Goal: Task Accomplishment & Management: Use online tool/utility

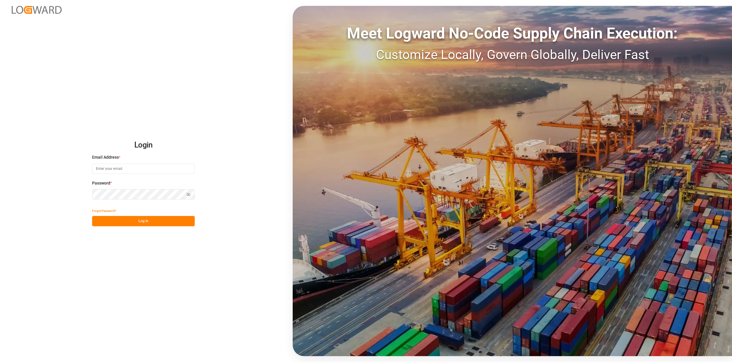
type input "[EMAIL_ADDRESS][PERSON_NAME][DOMAIN_NAME]"
click at [144, 220] on button "Log In" at bounding box center [143, 221] width 103 height 10
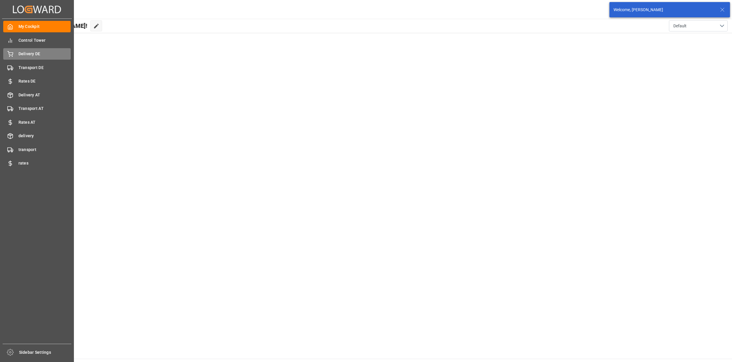
click at [16, 48] on div "Delivery DE Delivery DE" at bounding box center [36, 53] width 67 height 11
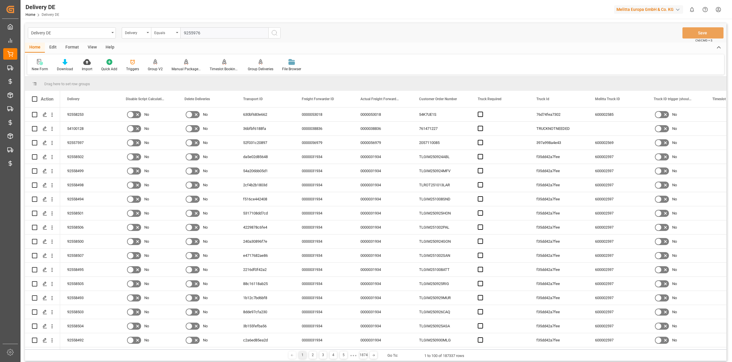
type input "92559761"
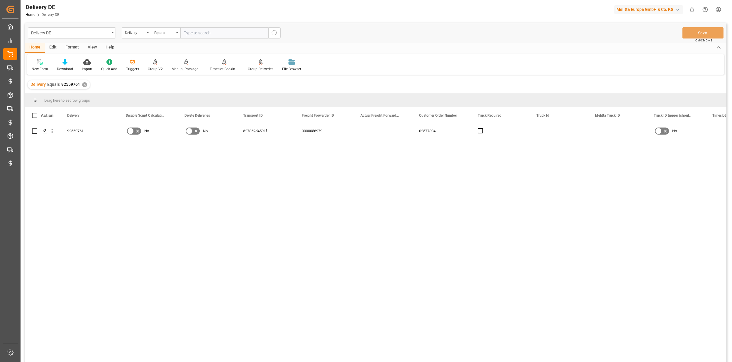
click at [80, 130] on div "92559761" at bounding box center [89, 131] width 59 height 14
click at [716, 8] on html "Created by potrace 1.15, written by Peter Selinger 2001-2017 Created by potrace…" at bounding box center [366, 181] width 732 height 362
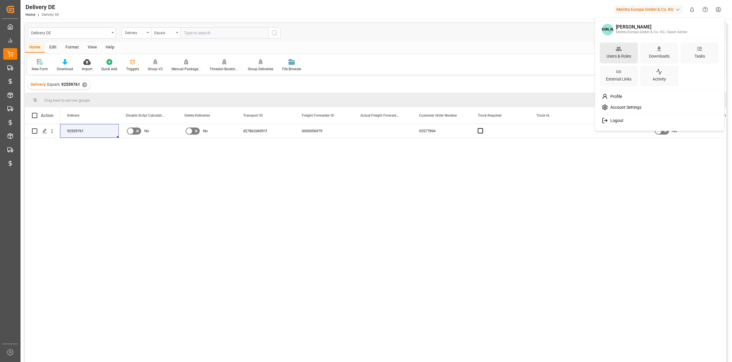
click at [613, 52] on div "Users & Roles" at bounding box center [619, 56] width 27 height 9
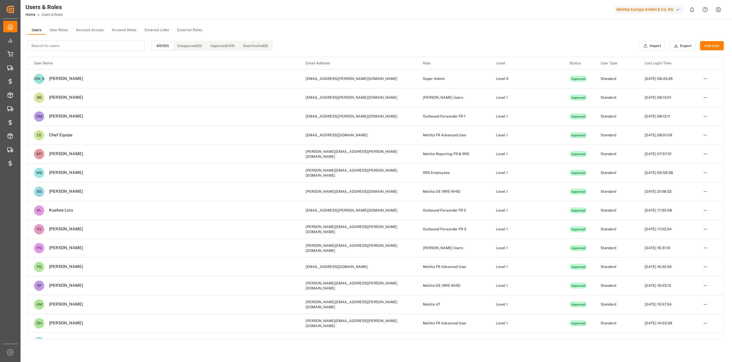
click at [55, 43] on input at bounding box center [86, 45] width 117 height 10
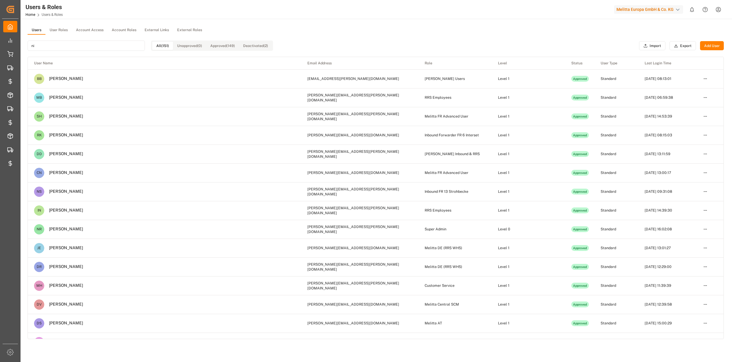
type input "n"
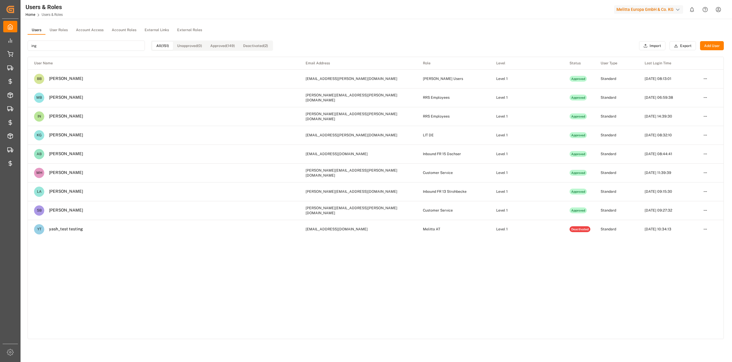
type input "ing"
click at [48, 23] on div "Users User Roles Account Access Account Roles External Links External Roles ing…" at bounding box center [376, 225] width 711 height 413
click at [56, 32] on button "User Roles" at bounding box center [58, 30] width 26 height 9
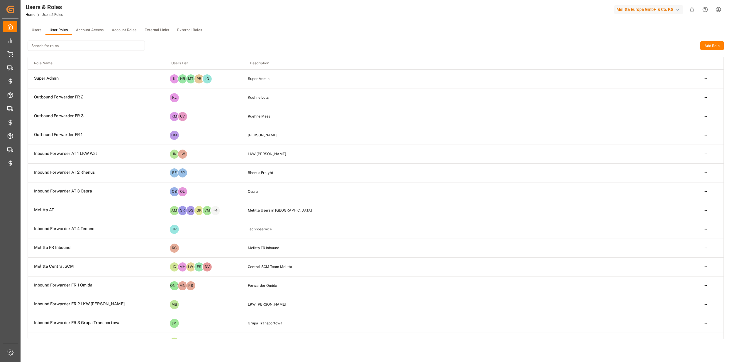
click at [48, 45] on input at bounding box center [86, 45] width 117 height 10
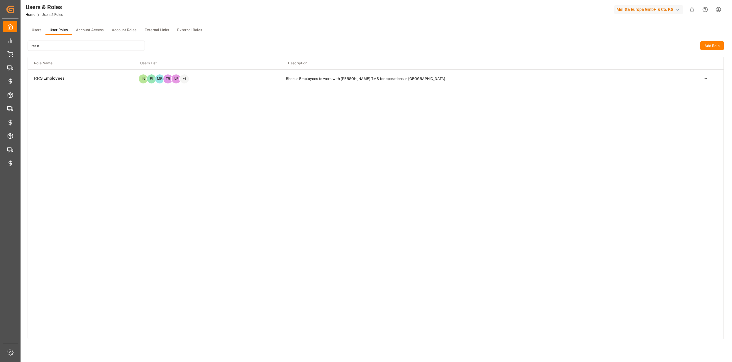
type input "rrs e"
click at [705, 77] on html "Created by potrace 1.15, written by Peter Selinger 2001-2017 Created by potrace…" at bounding box center [366, 181] width 732 height 362
click at [700, 90] on div "Edit" at bounding box center [693, 89] width 30 height 8
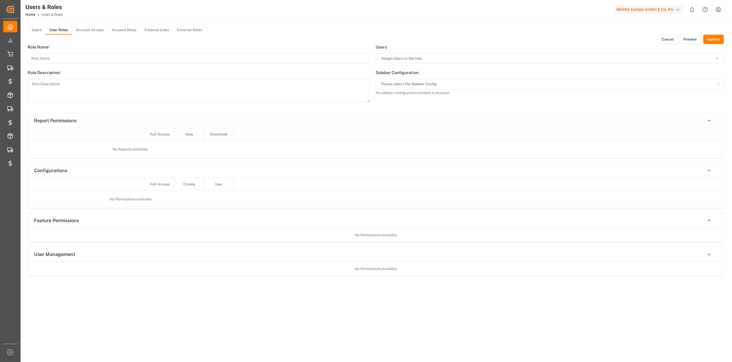
type input "RRS Employees"
type textarea "Rhenus Employees to work with [PERSON_NAME] TMS for operations in [GEOGRAPHIC_D…"
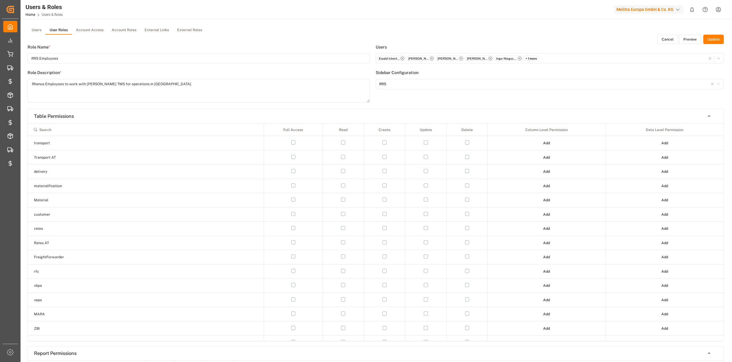
click at [683, 39] on button "Preview" at bounding box center [690, 39] width 22 height 9
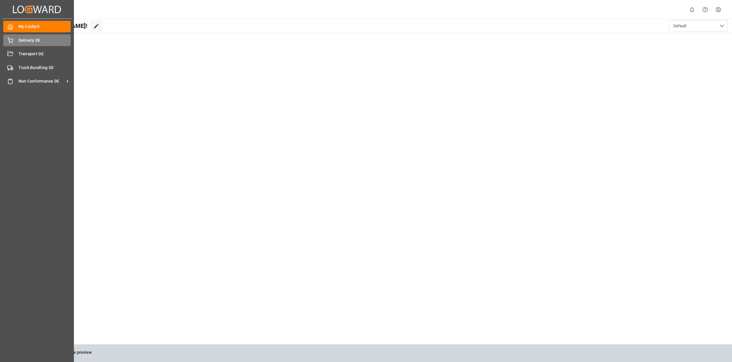
click at [18, 42] on div "Delivery DE Delivery DE" at bounding box center [36, 39] width 67 height 11
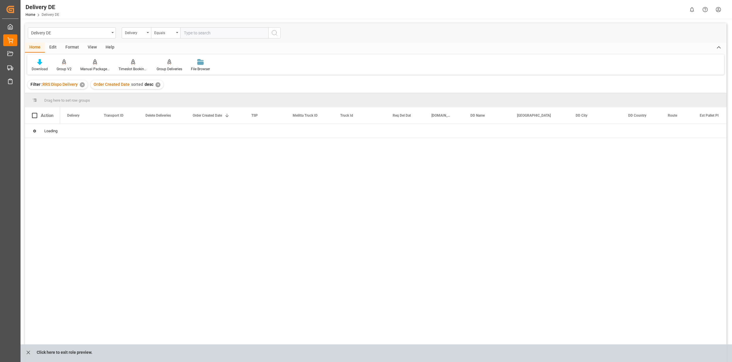
click at [200, 35] on input "text" at bounding box center [224, 32] width 88 height 11
type input "92559761"
click at [272, 32] on circle "search button" at bounding box center [274, 32] width 5 height 5
click at [221, 86] on div "✕" at bounding box center [223, 84] width 5 height 5
click at [29, 350] on icon "close role preview" at bounding box center [28, 352] width 6 height 6
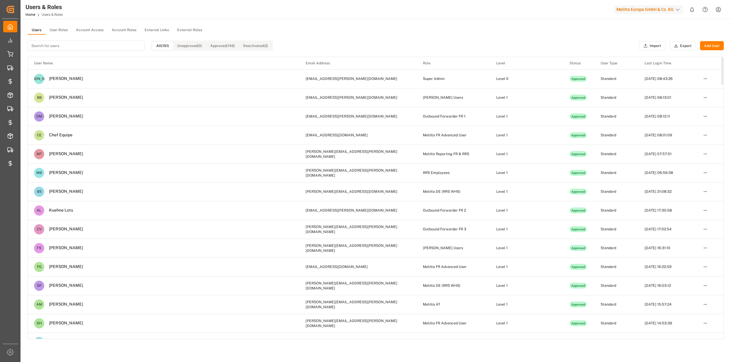
click at [60, 31] on button "User Roles" at bounding box center [58, 30] width 26 height 9
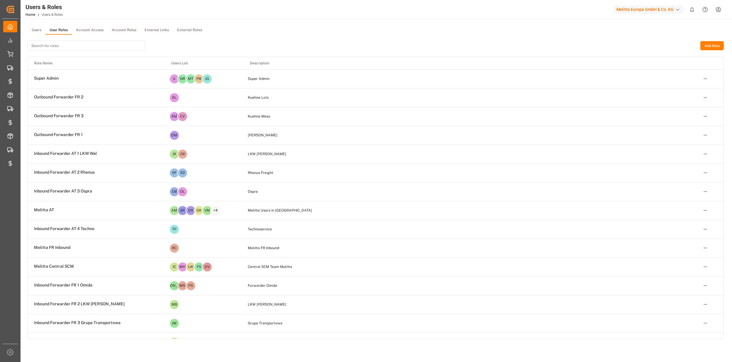
click at [48, 44] on input at bounding box center [86, 45] width 117 height 10
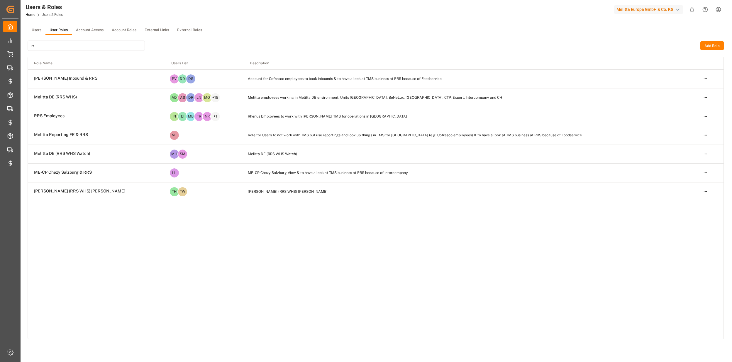
type input "rr"
click at [704, 117] on html "Created by potrace 1.15, written by [PERSON_NAME] [DATE]-[DATE] Created by potr…" at bounding box center [366, 181] width 732 height 362
click at [685, 127] on div "Edit" at bounding box center [693, 127] width 30 height 8
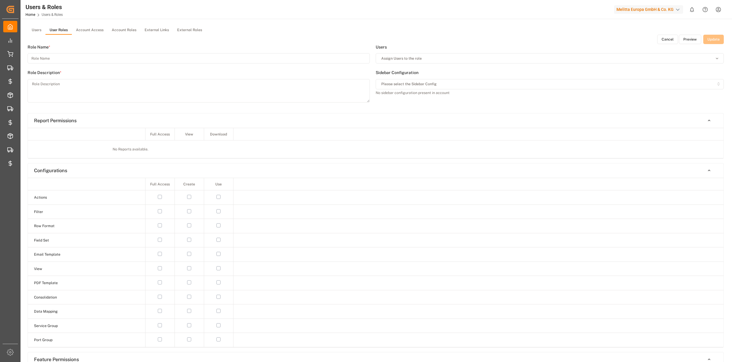
type input "RRS Employees"
type textarea "Rhenus Employees to work with [PERSON_NAME] TMS for operations in [GEOGRAPHIC_D…"
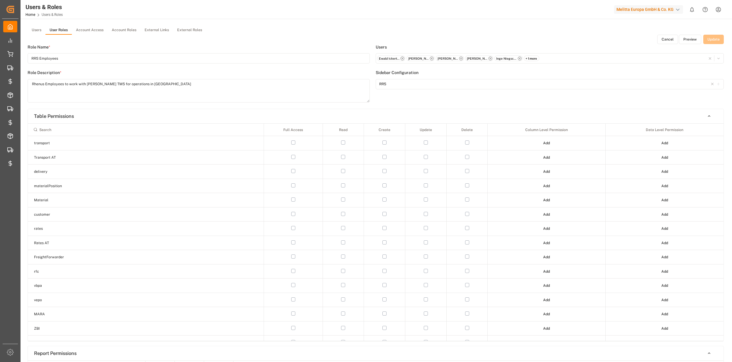
click at [685, 41] on button "Preview" at bounding box center [690, 39] width 22 height 9
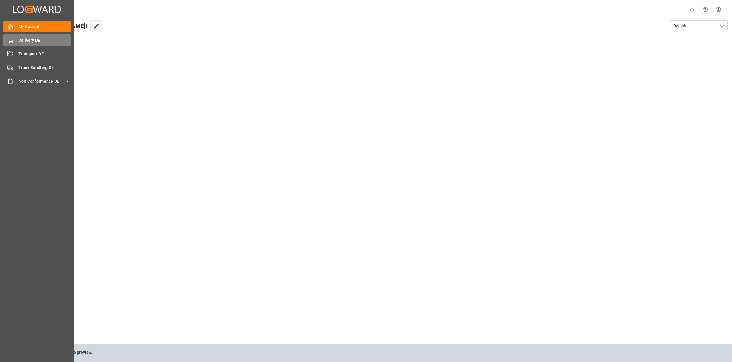
click at [11, 44] on div "Delivery DE Delivery DE" at bounding box center [36, 39] width 67 height 11
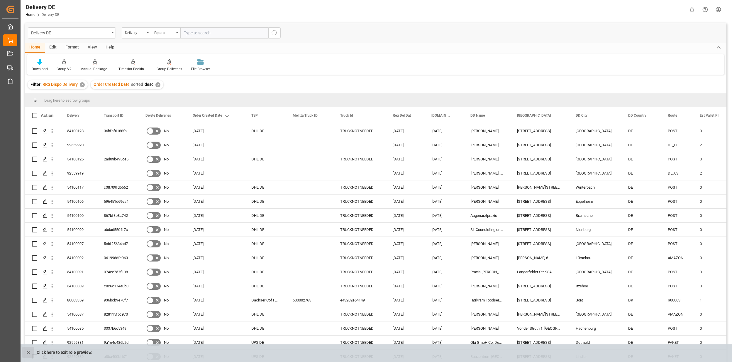
click at [25, 350] on button "close role preview" at bounding box center [28, 351] width 12 height 11
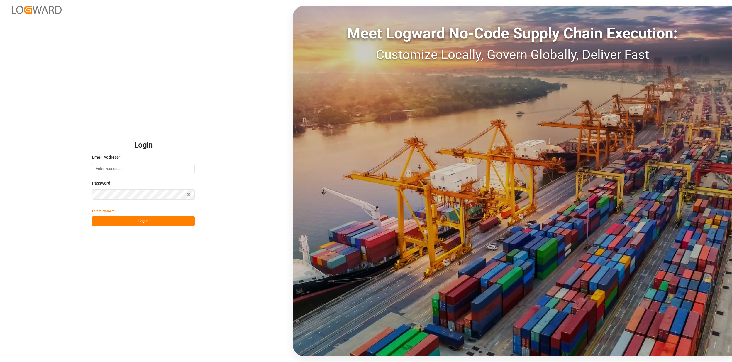
type input "[EMAIL_ADDRESS][PERSON_NAME][DOMAIN_NAME]"
click at [115, 225] on button "Log In" at bounding box center [143, 221] width 103 height 10
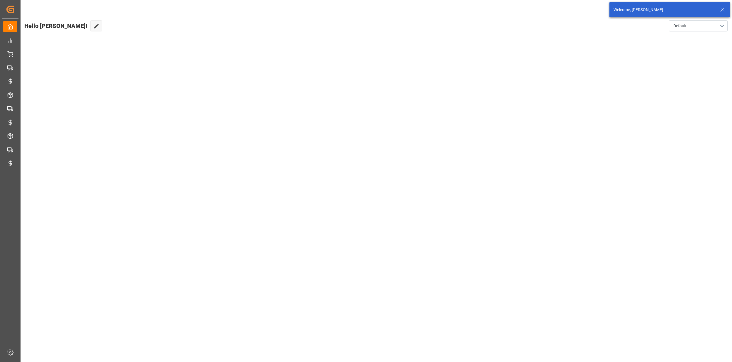
click at [721, 9] on icon at bounding box center [722, 9] width 7 height 7
click at [721, 8] on html "Created by potrace 1.15, written by [PERSON_NAME] [DATE]-[DATE] Created by potr…" at bounding box center [366, 181] width 732 height 362
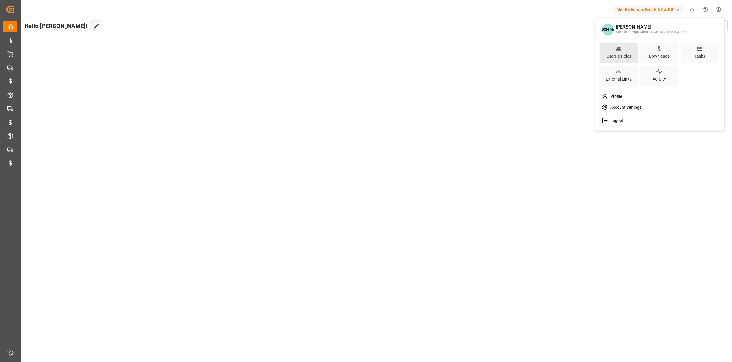
click at [619, 50] on icon at bounding box center [619, 49] width 6 height 4
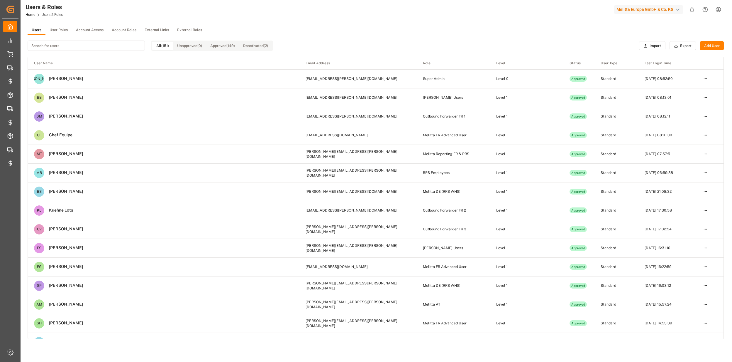
click at [60, 30] on button "User Roles" at bounding box center [58, 30] width 26 height 9
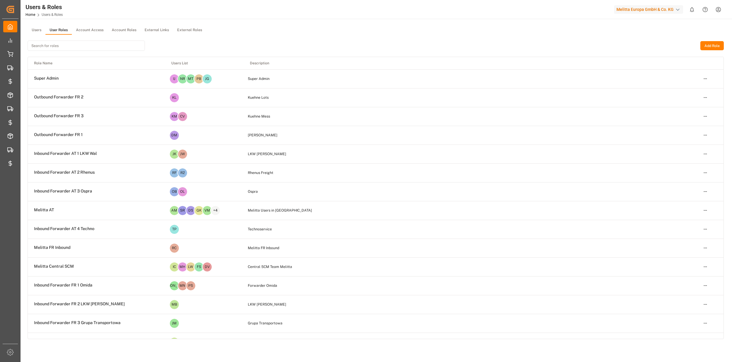
click at [49, 46] on input at bounding box center [86, 45] width 117 height 10
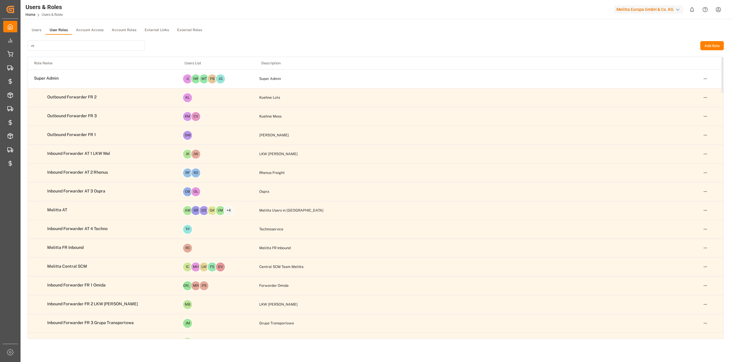
click at [704, 114] on html "Created by potrace 1.15, written by [PERSON_NAME] [DATE]-[DATE] Created by potr…" at bounding box center [366, 181] width 732 height 362
click at [50, 45] on html "Created by potrace 1.15, written by [PERSON_NAME] [DATE]-[DATE] Created by potr…" at bounding box center [366, 181] width 732 height 362
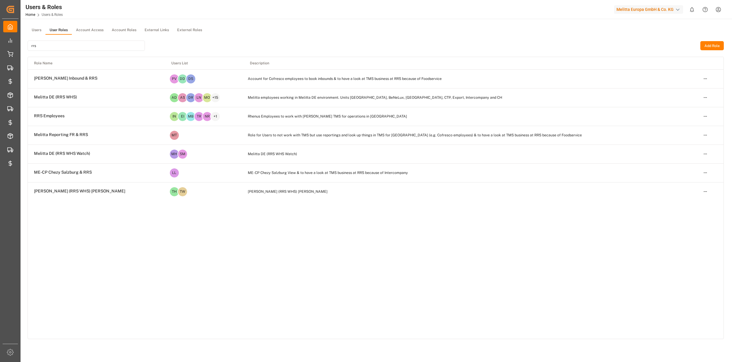
type input "rrs"
click at [702, 116] on html "Created by potrace 1.15, written by [PERSON_NAME] [DATE]-[DATE] Created by potr…" at bounding box center [366, 181] width 732 height 362
click at [688, 127] on div "Edit" at bounding box center [693, 127] width 30 height 8
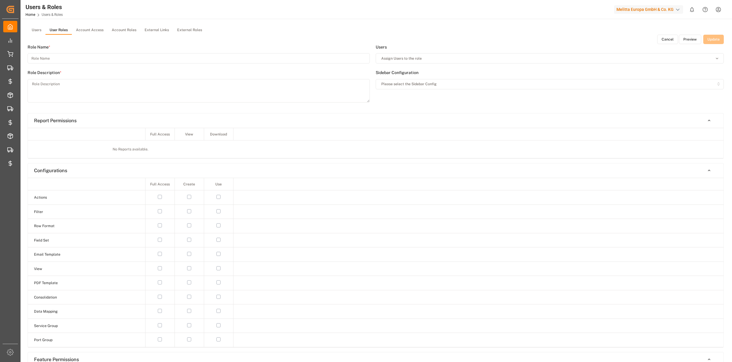
type input "RRS Employees"
type textarea "Rhenus Employees to work with [PERSON_NAME] TMS for operations in [GEOGRAPHIC_D…"
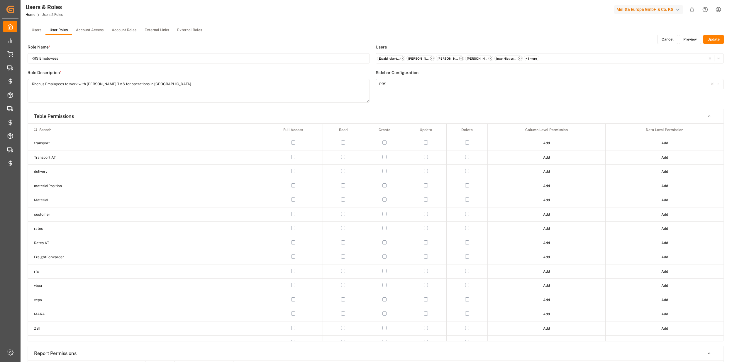
click at [688, 38] on button "Preview" at bounding box center [690, 39] width 22 height 9
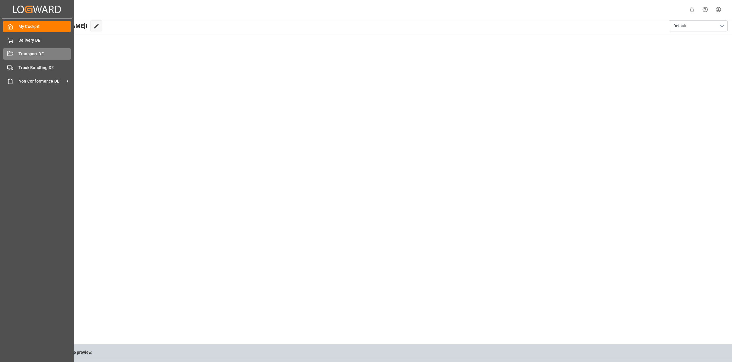
click at [19, 54] on span "Transport DE" at bounding box center [44, 54] width 53 height 6
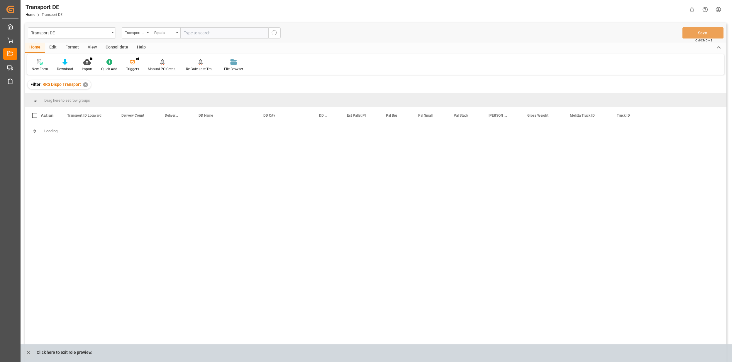
click at [136, 32] on div "Transport ID Logward" at bounding box center [135, 32] width 20 height 7
type input "deli"
click at [145, 28] on div "Transport ID Logward" at bounding box center [136, 32] width 29 height 11
click at [162, 28] on div "Equals" at bounding box center [165, 32] width 29 height 11
click at [174, 96] on div "Starts with" at bounding box center [194, 97] width 87 height 12
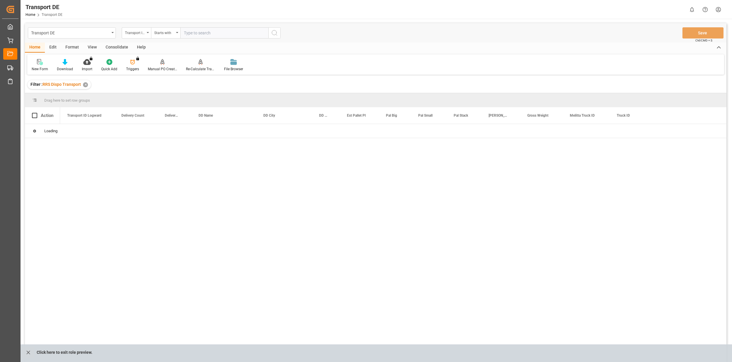
click at [190, 33] on input "text" at bounding box center [224, 32] width 88 height 11
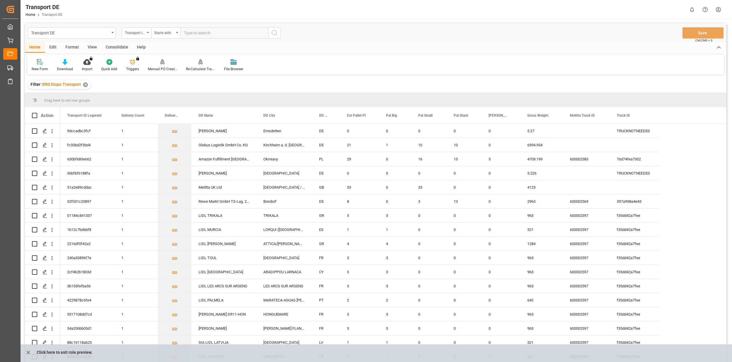
click at [210, 37] on input "text" at bounding box center [224, 32] width 88 height 11
type input "d27862"
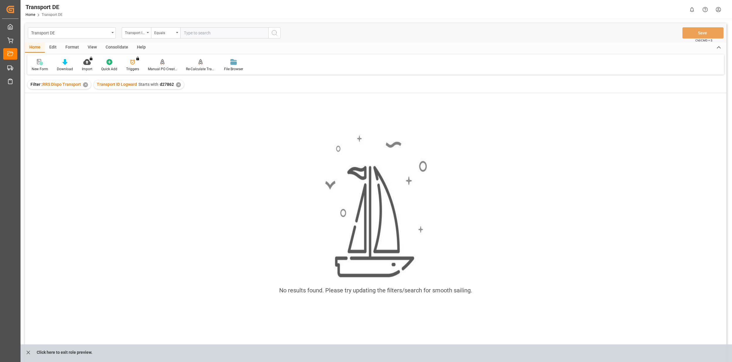
click at [85, 85] on div "✕" at bounding box center [85, 84] width 5 height 5
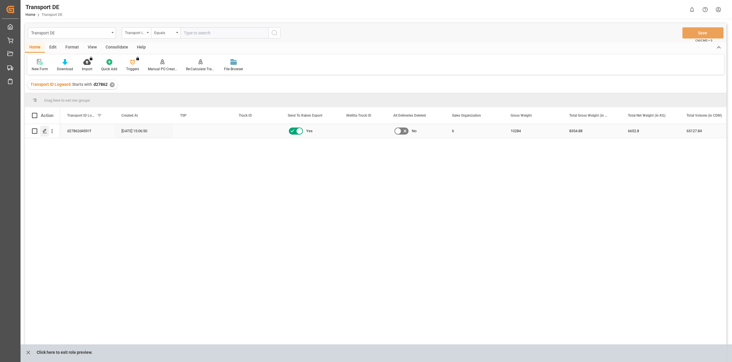
click at [44, 133] on icon "Press SPACE to select this row." at bounding box center [45, 131] width 5 height 5
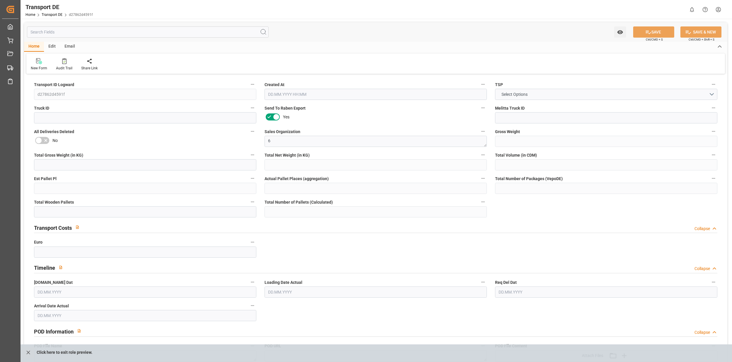
type input "10284"
type input "8354.88"
type input "6652.8"
type input "65127.84"
type input "66"
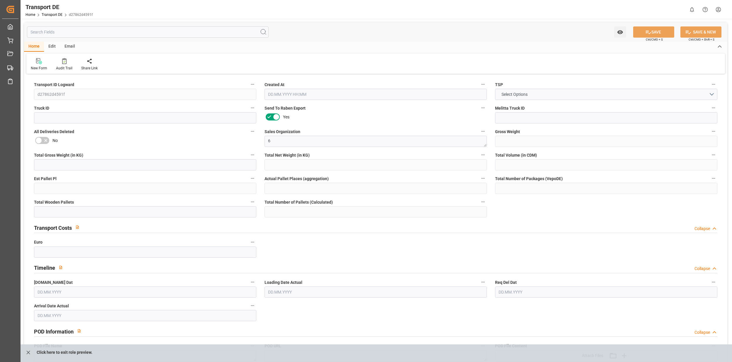
type input "0"
type input "66"
type input "0"
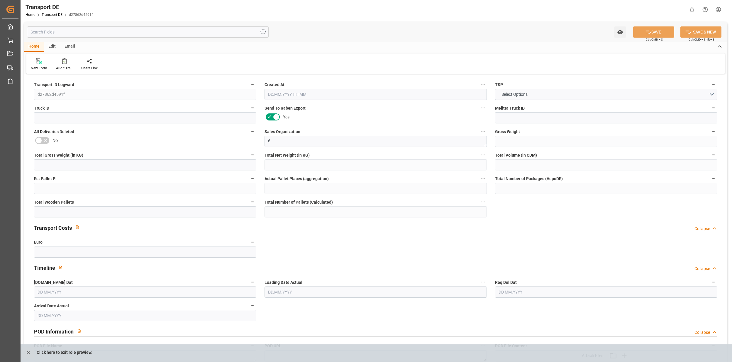
type input "91"
type input "0"
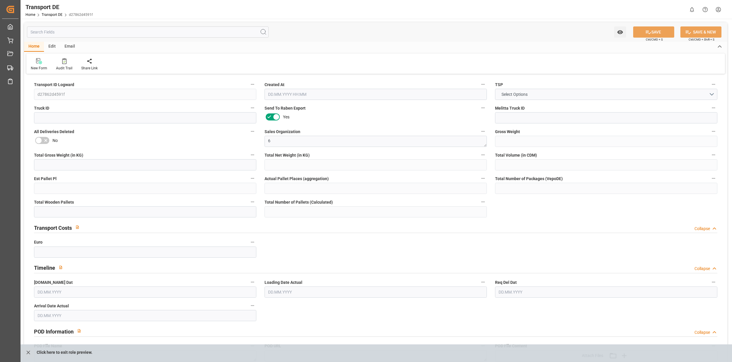
type input "0"
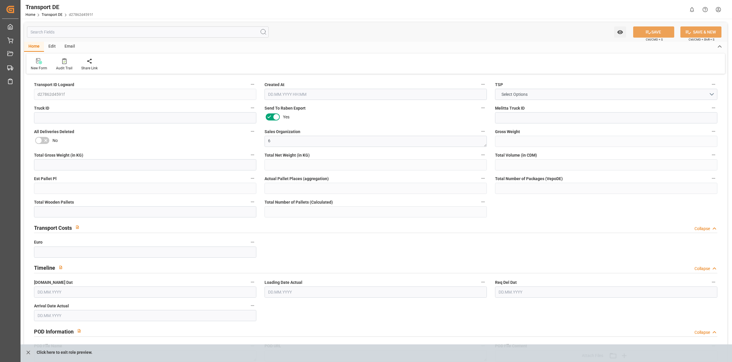
type input "0"
type input "66"
type input "0"
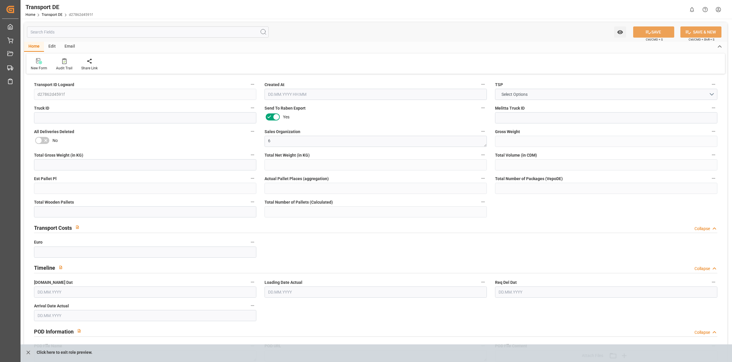
type input "0"
type input "[DATE] 13:06"
type input "[DATE]"
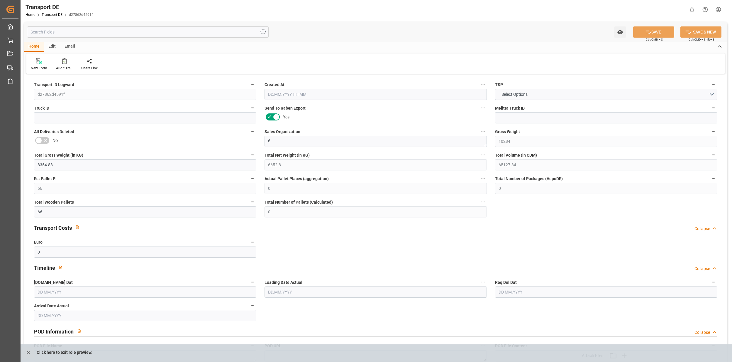
type input "[DATE]"
click at [583, 91] on button "Select Options" at bounding box center [606, 94] width 222 height 11
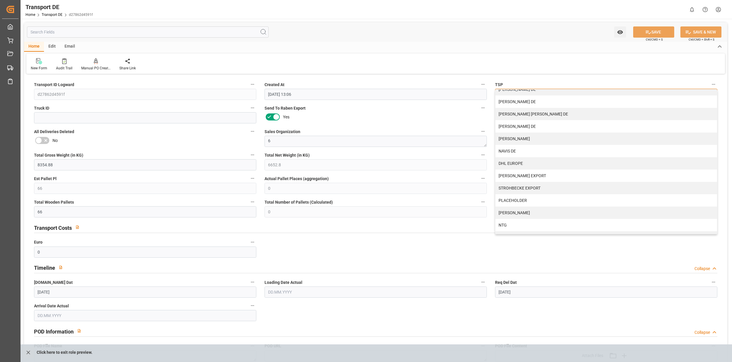
scroll to position [156, 0]
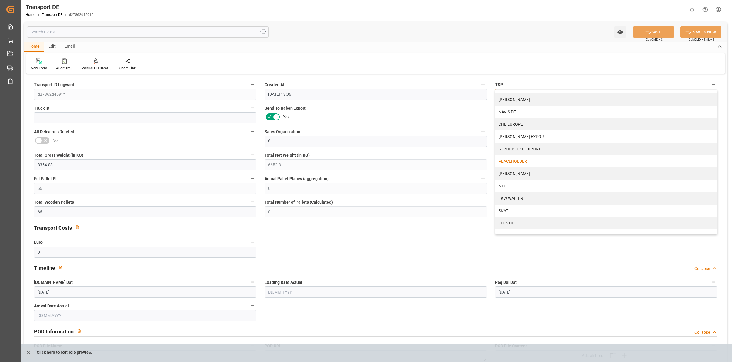
click at [520, 158] on div "PLACEHOLDER" at bounding box center [607, 161] width 222 height 12
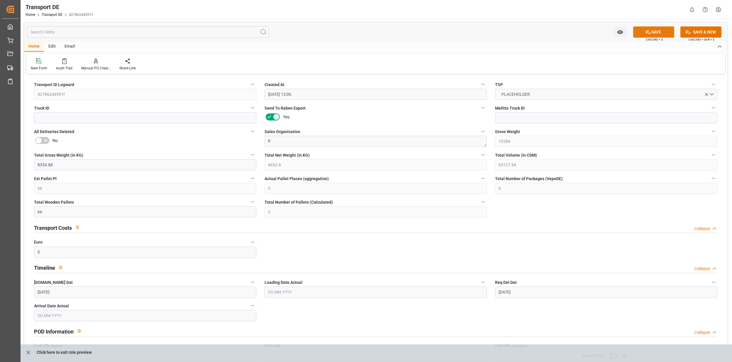
click at [659, 31] on button "SAVE" at bounding box center [654, 31] width 41 height 11
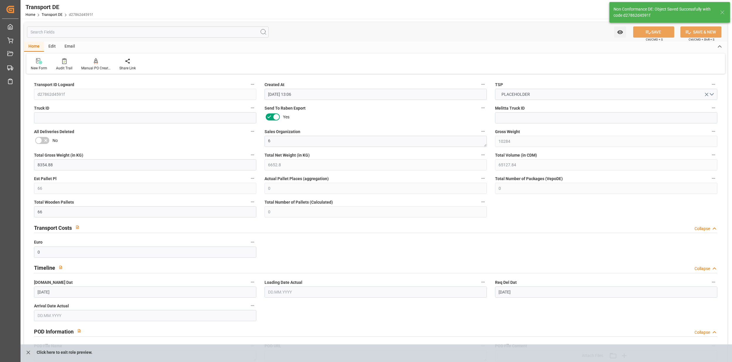
type input "0"
type input "1"
type input "0"
type input "3240"
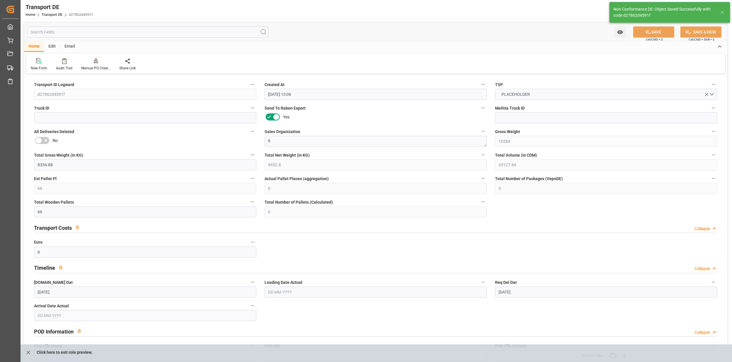
type input "3.039"
click at [30, 93] on div "Transport ID Logward d27862d4591f" at bounding box center [145, 89] width 231 height 23
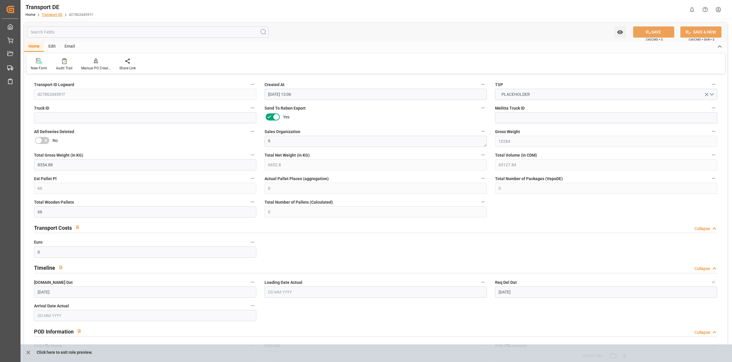
click at [53, 14] on link "Transport DE" at bounding box center [52, 15] width 21 height 4
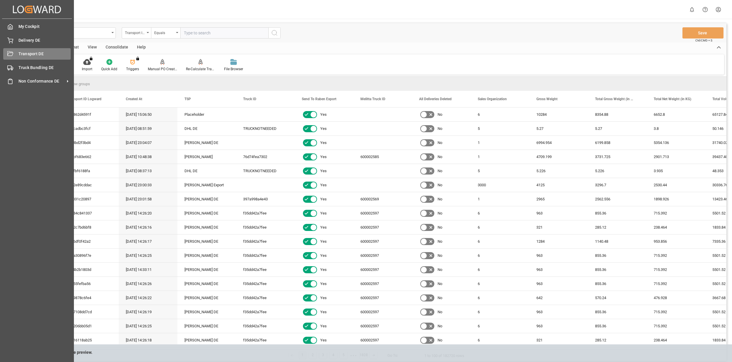
click at [13, 50] on div "Transport DE Transport DE" at bounding box center [36, 53] width 67 height 11
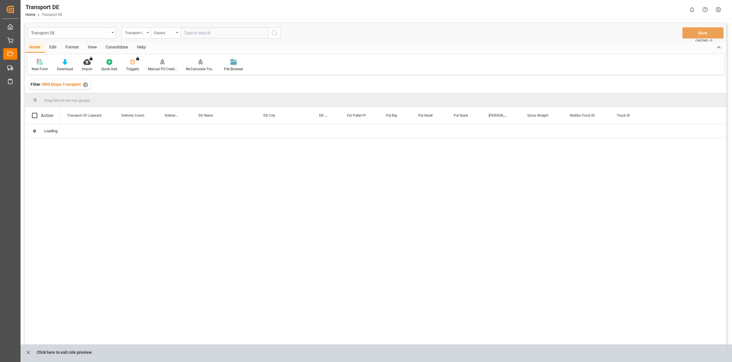
click at [196, 33] on input "text" at bounding box center [224, 32] width 88 height 11
paste input "d27862d4591f"
type input "d27862d4591f"
click at [275, 34] on icon "search button" at bounding box center [274, 32] width 7 height 7
click at [183, 85] on div "✕" at bounding box center [184, 84] width 5 height 5
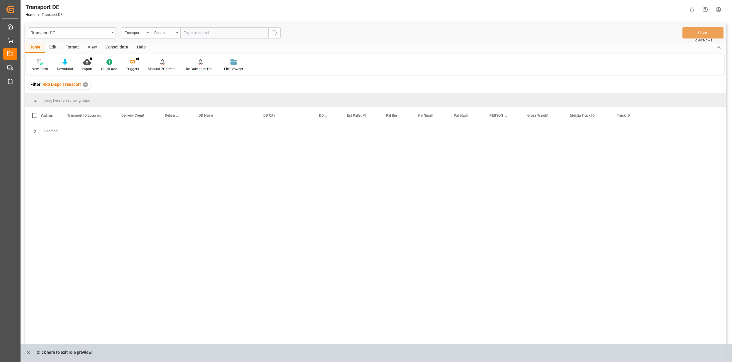
click at [86, 85] on div "✕" at bounding box center [85, 84] width 5 height 5
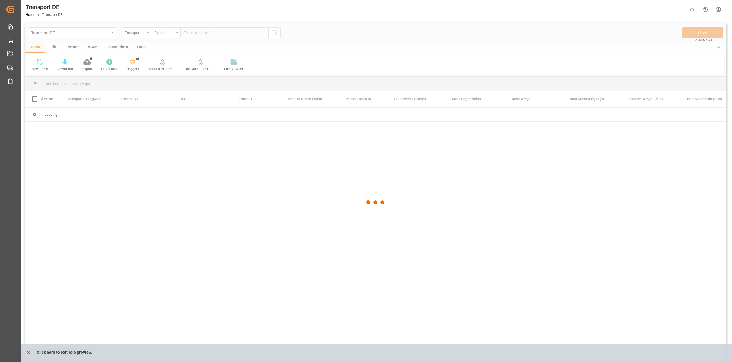
click at [162, 33] on div at bounding box center [376, 202] width 702 height 358
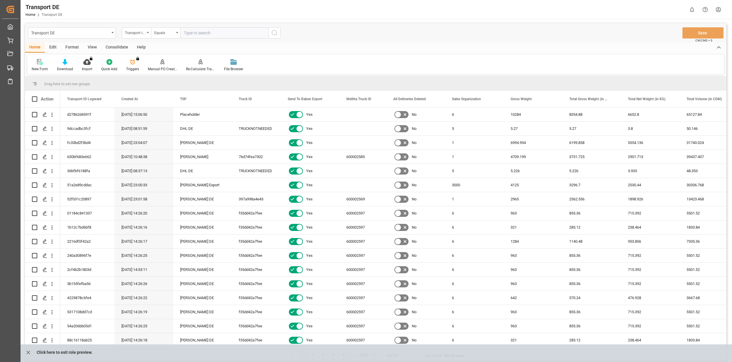
click at [162, 33] on div "Equals" at bounding box center [164, 32] width 20 height 7
click at [175, 95] on div "Starts with" at bounding box center [194, 97] width 87 height 12
type input "35af5255"
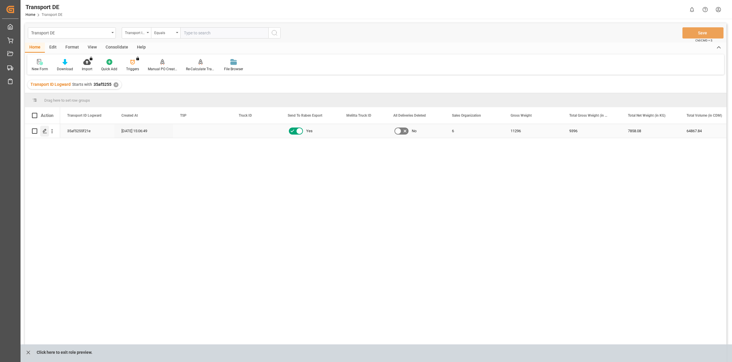
click at [41, 132] on div "Press SPACE to select this row." at bounding box center [44, 131] width 9 height 11
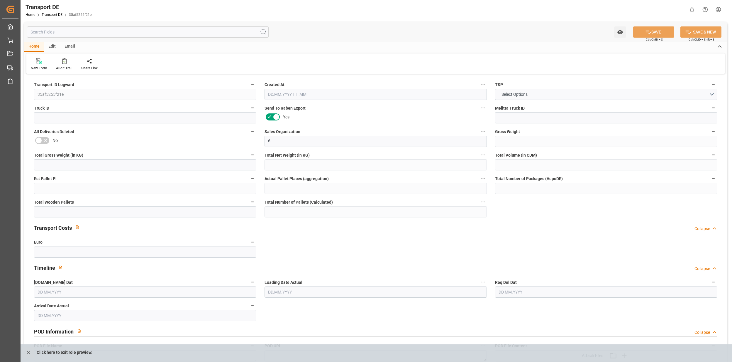
type input "11296"
type input "9396"
type input "7858.08"
type input "64867.84"
type input "66"
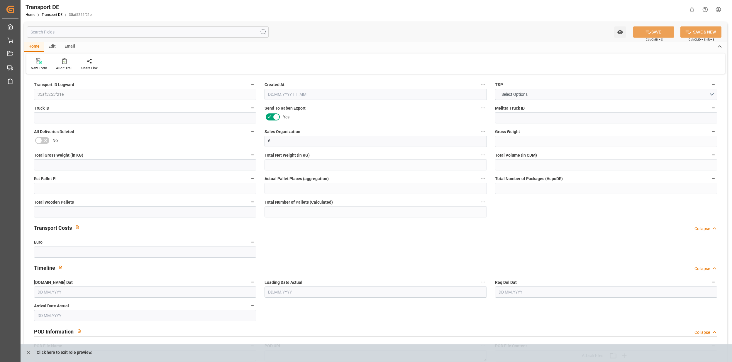
type input "0"
type input "66"
type input "0"
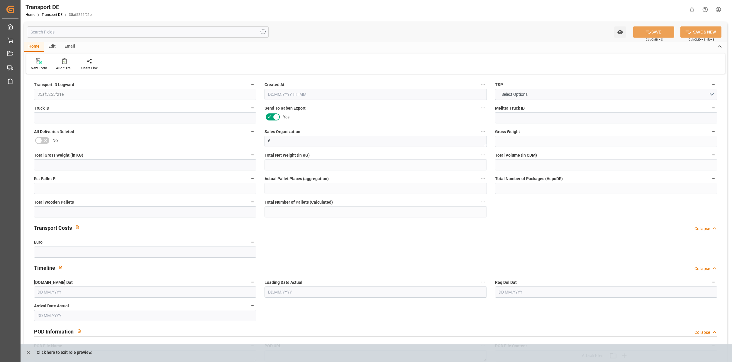
type input "91"
type input "0"
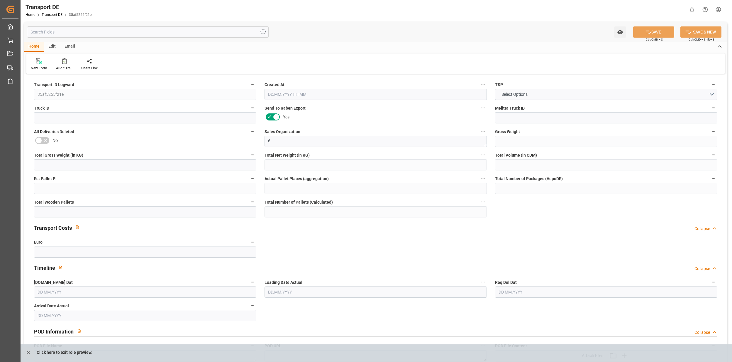
type input "0"
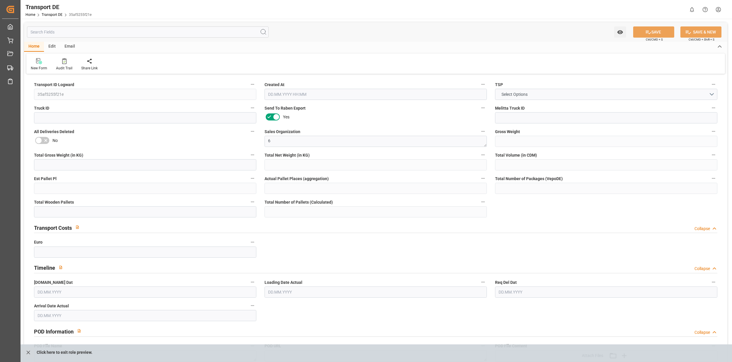
type input "0"
type input "66"
type input "0"
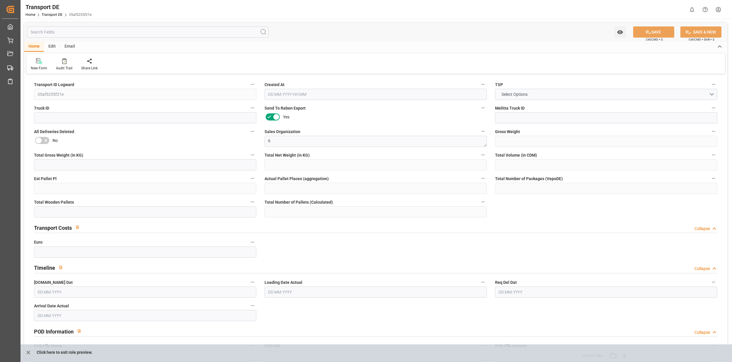
type input "0"
type input "[DATE] 13:06"
type input "[DATE]"
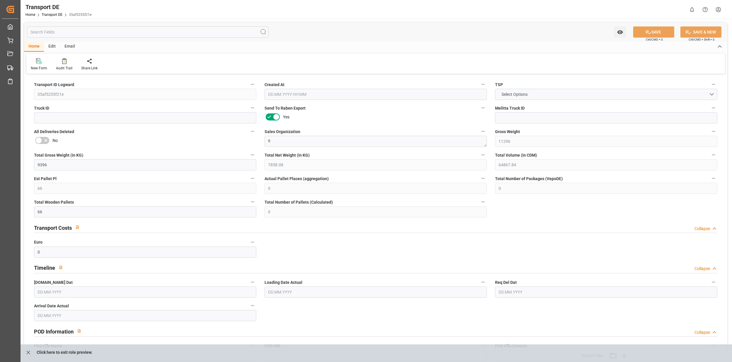
type input "[DATE]"
click at [506, 97] on span "Select Options" at bounding box center [515, 94] width 32 height 6
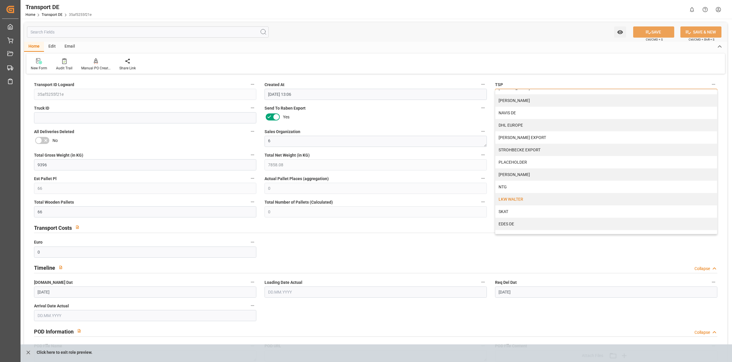
scroll to position [156, 0]
click at [520, 162] on div "PLACEHOLDER" at bounding box center [607, 161] width 222 height 12
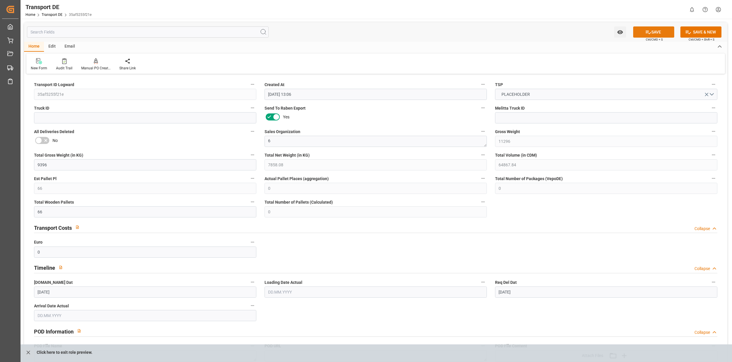
click at [652, 30] on button "SAVE" at bounding box center [654, 31] width 41 height 11
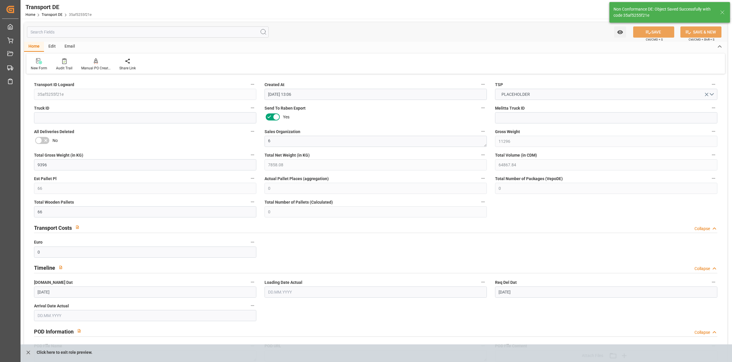
type input "0"
type input "1"
type input "0"
type input "2720"
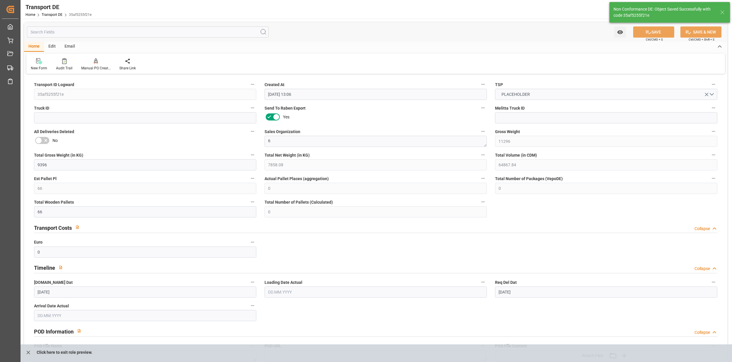
type input "3.039"
click at [26, 351] on icon "close role preview" at bounding box center [28, 352] width 6 height 6
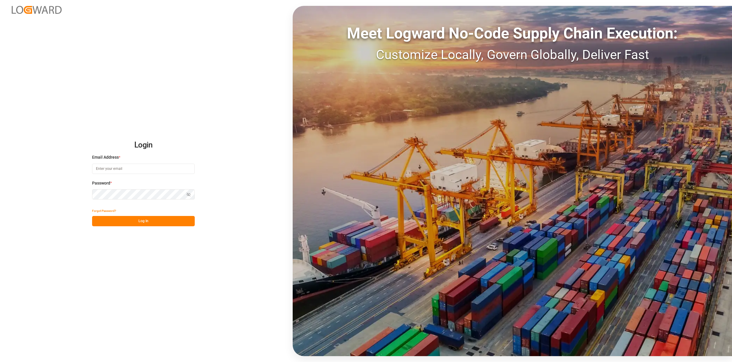
type input "[EMAIL_ADDRESS][PERSON_NAME][DOMAIN_NAME]"
click at [141, 218] on button "Log In" at bounding box center [143, 221] width 103 height 10
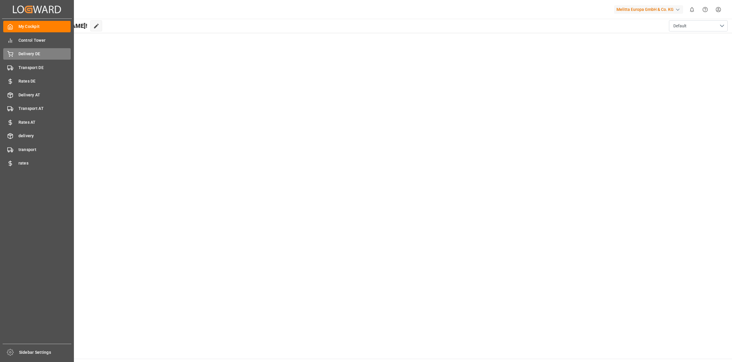
click at [29, 56] on span "Delivery DE" at bounding box center [44, 54] width 53 height 6
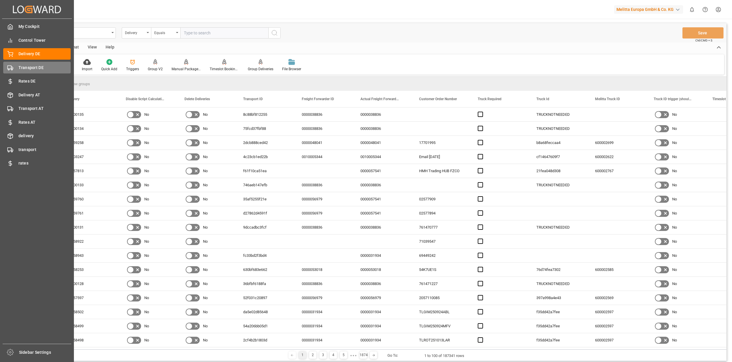
click at [12, 66] on icon at bounding box center [10, 68] width 6 height 6
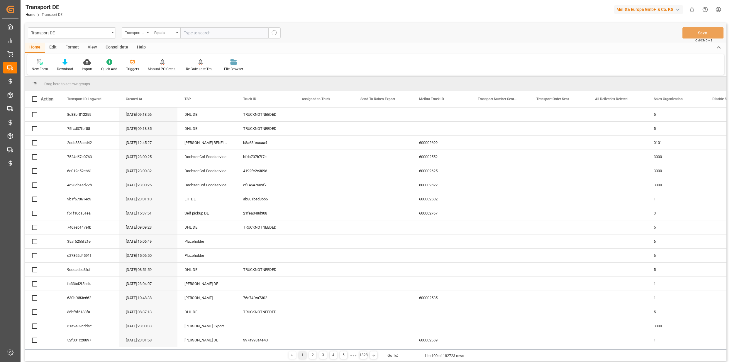
click at [216, 31] on input "text" at bounding box center [224, 32] width 88 height 11
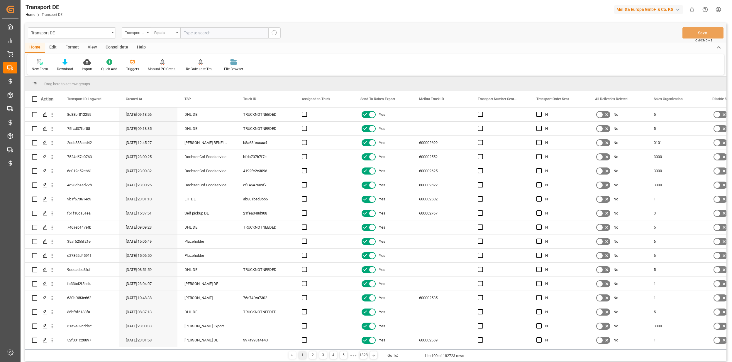
click at [163, 32] on div "Equals" at bounding box center [164, 32] width 20 height 7
click at [172, 100] on div "Starts with" at bounding box center [194, 97] width 87 height 12
type input "35af52"
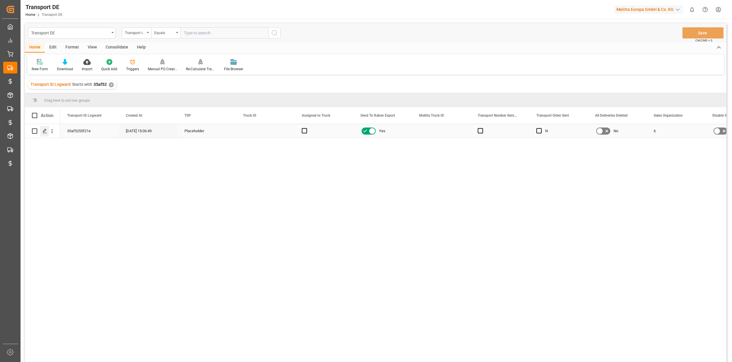
click at [44, 131] on polygon "Press SPACE to select this row." at bounding box center [44, 130] width 3 height 3
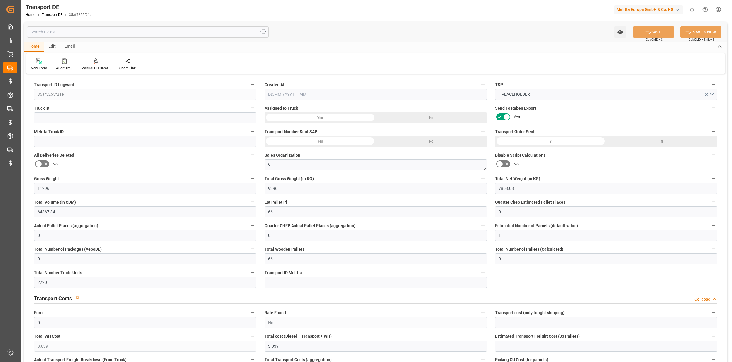
type input "11296"
type input "9396"
type input "7858.08"
type input "64867.84"
type input "66"
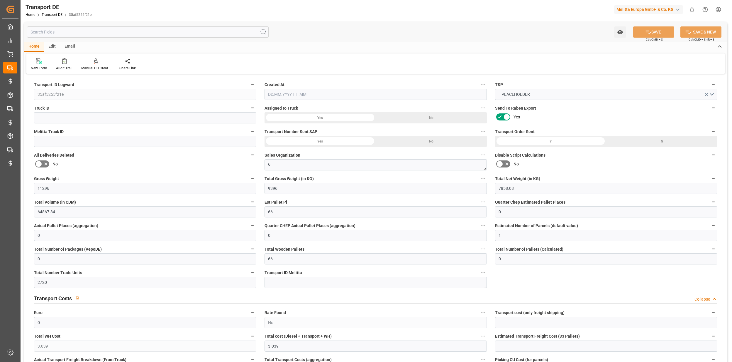
type input "0"
type input "1"
type input "0"
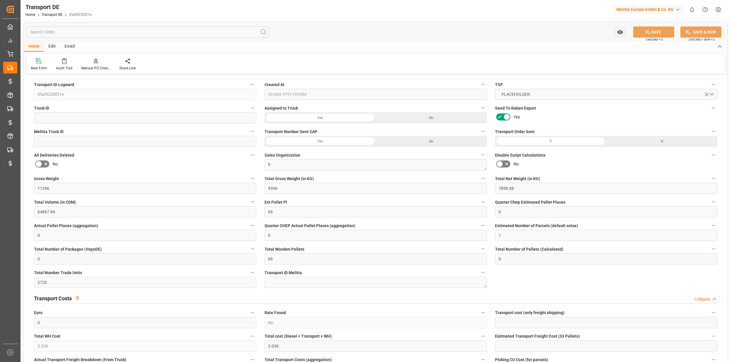
type input "66"
type input "0"
type input "2720"
type input "0"
type input "3.039"
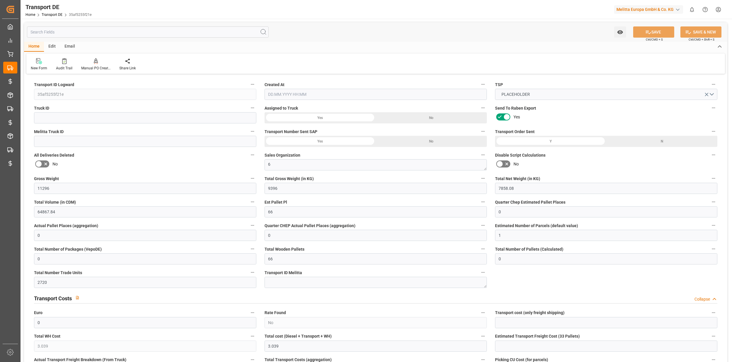
type input "0"
type input "91"
type input "0"
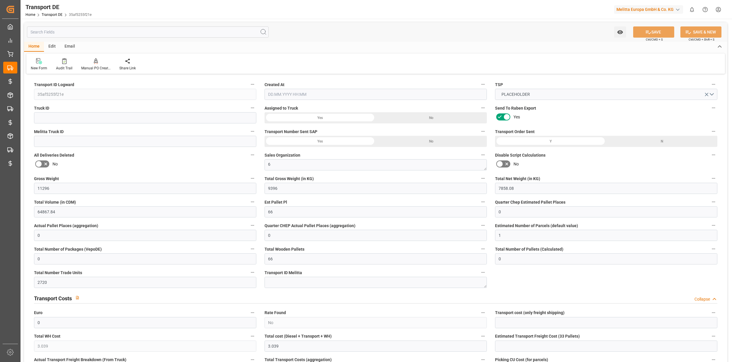
type input "0"
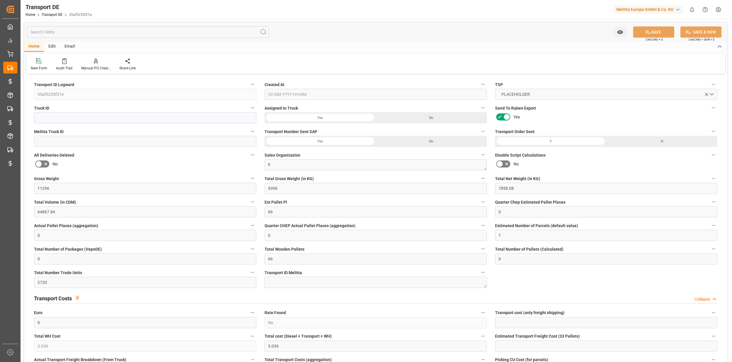
type input "0"
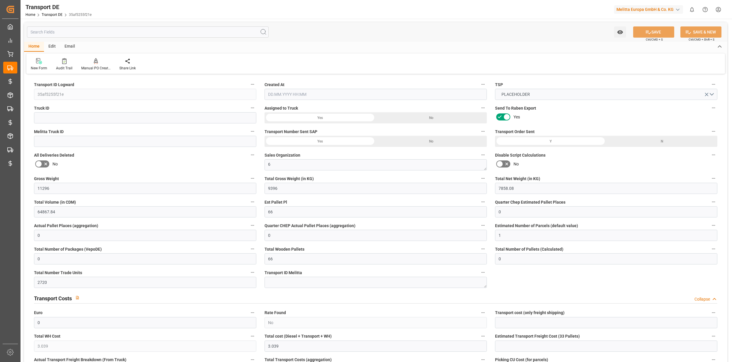
type input "0"
type input "9396"
type input "4710.8598"
type input "21"
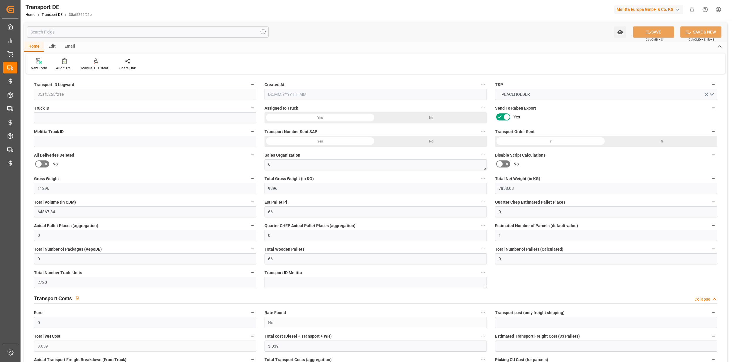
type input "35"
type input "66"
type input "0"
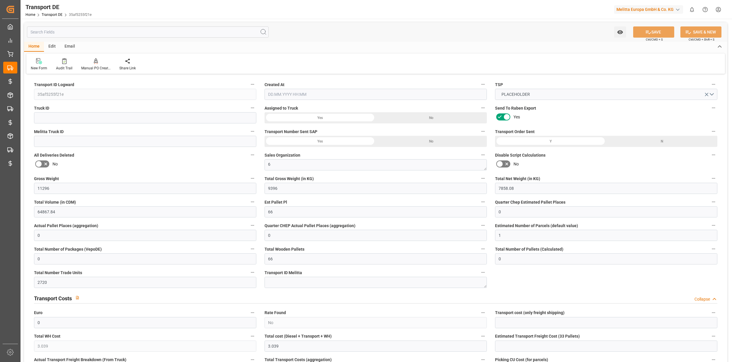
type input "0"
type input "1"
type input "0"
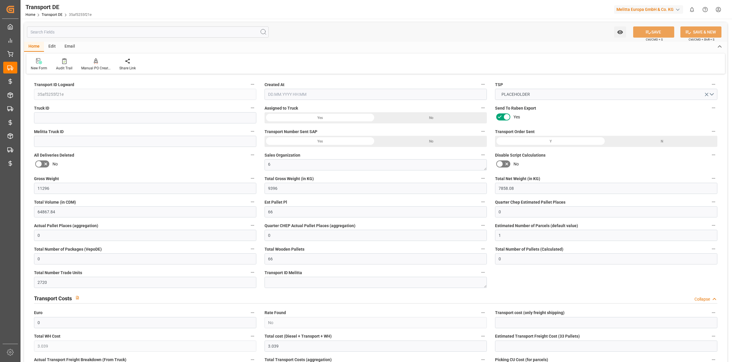
type input "2720"
type input "3.039"
type input "0"
type input "[DATE] 13:06"
type input "[DATE]"
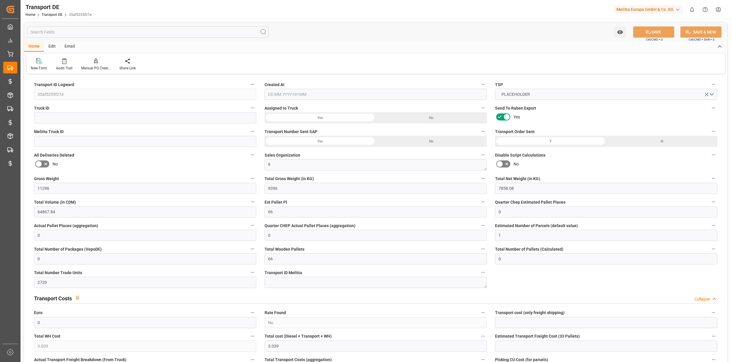
type input "[DATE]"
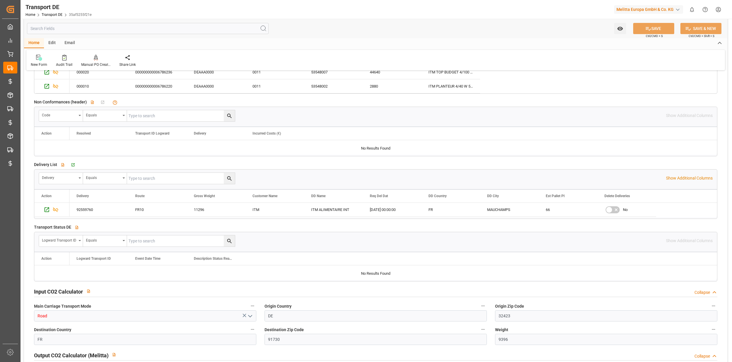
scroll to position [822, 0]
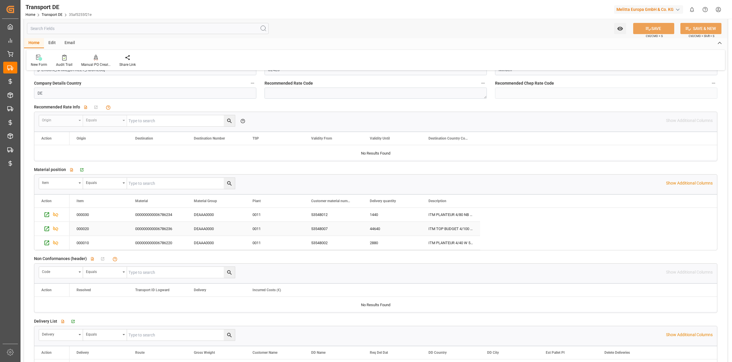
click at [174, 229] on div "000000000006786236" at bounding box center [157, 229] width 59 height 14
click at [442, 31] on div "Watch Option SAVE Ctrl/CMD + S SAVE & NEW Ctrl/CMD + Shift + S" at bounding box center [376, 28] width 704 height 19
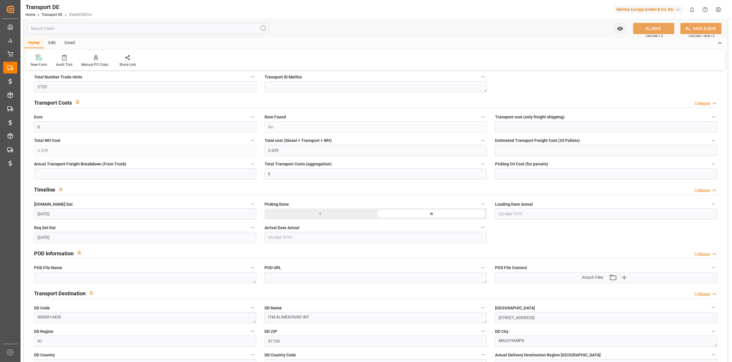
scroll to position [0, 0]
